Goal: Check status: Check status

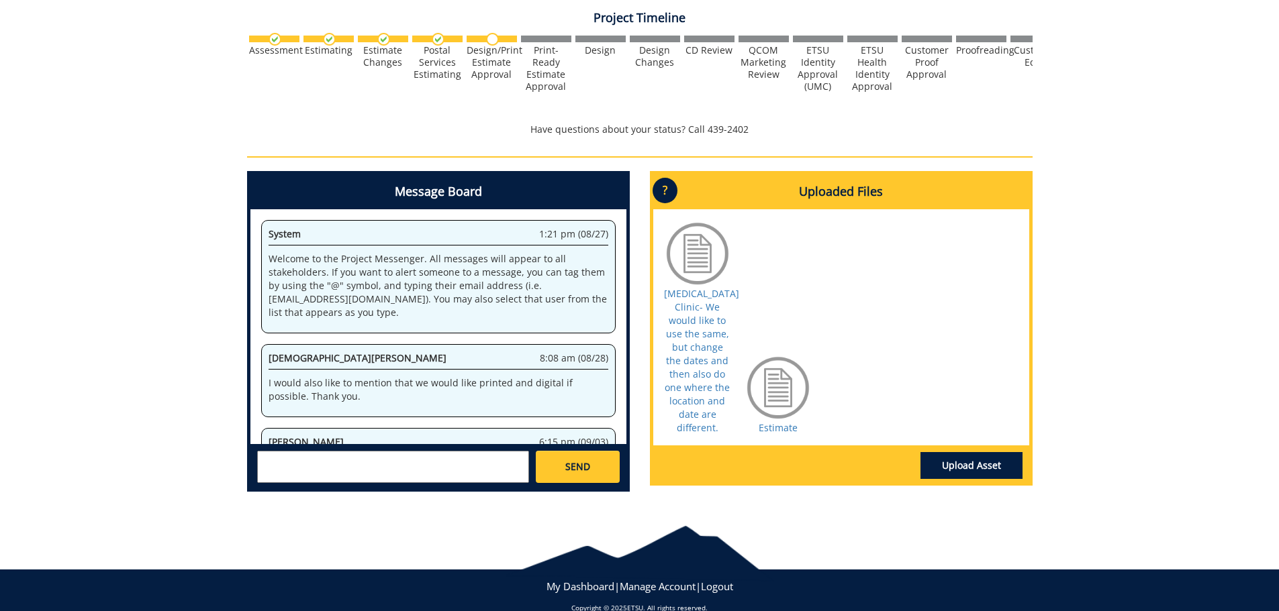
scroll to position [333, 0]
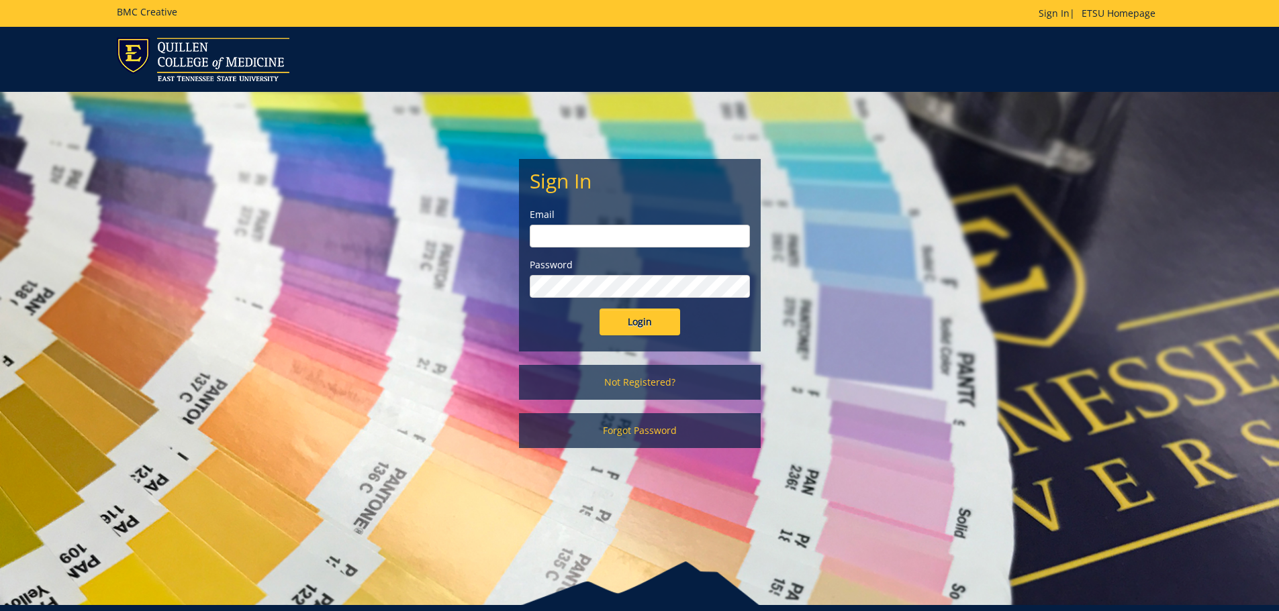
type input "[EMAIL_ADDRESS][DOMAIN_NAME]"
click at [635, 329] on input "Login" at bounding box center [639, 322] width 81 height 27
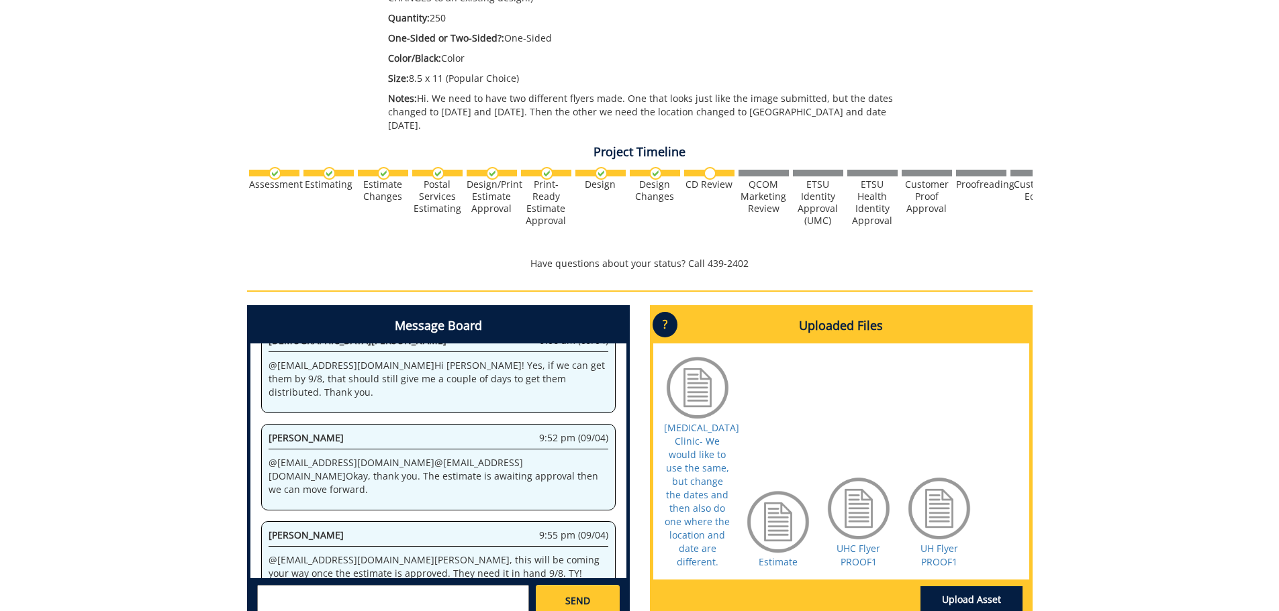
scroll to position [403, 0]
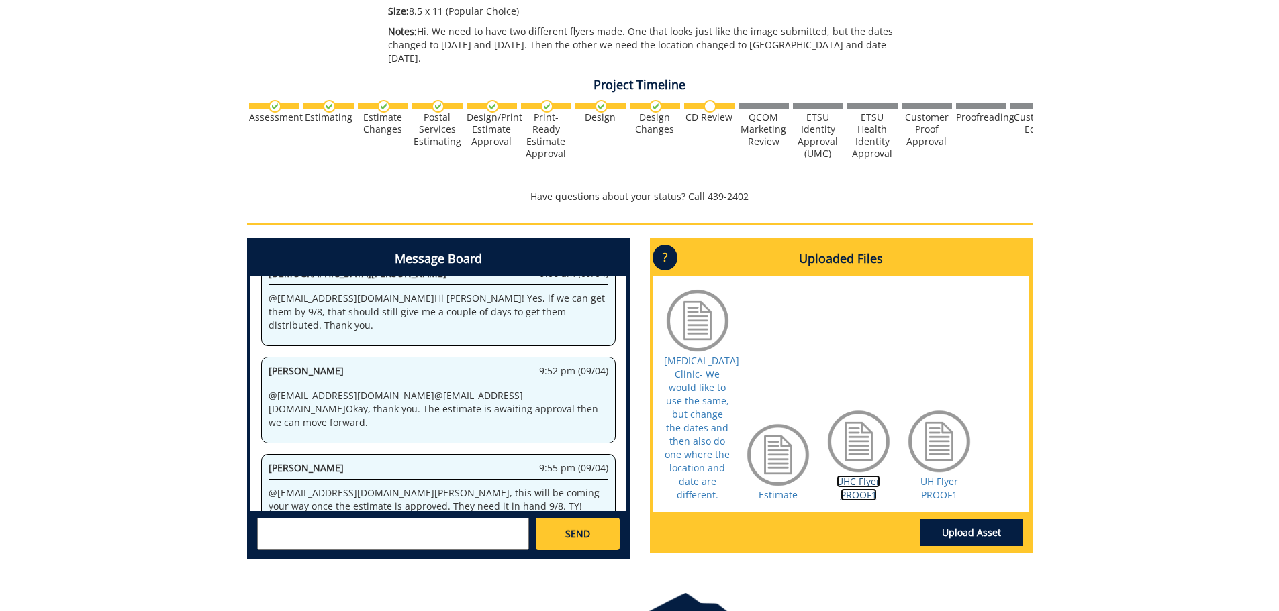
click at [862, 478] on link "UHC Flyer PROOF1" at bounding box center [858, 488] width 44 height 26
click at [930, 487] on link "UH Flyer PROOF1" at bounding box center [939, 488] width 38 height 26
click at [868, 485] on link "UHC Flyer PROOF1" at bounding box center [858, 488] width 44 height 26
